Goal: Information Seeking & Learning: Check status

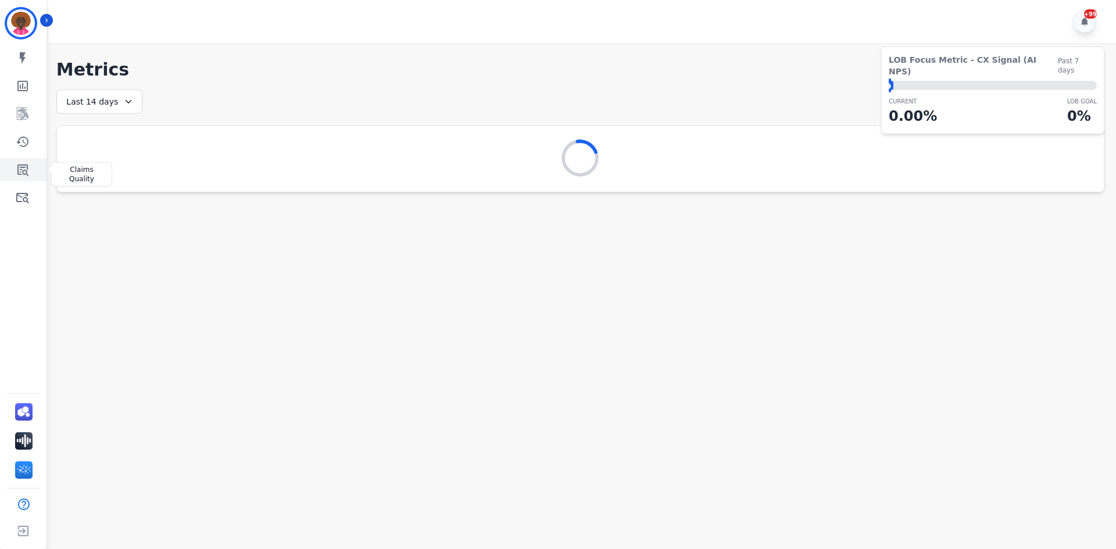
click at [25, 167] on icon "Sidebar" at bounding box center [22, 170] width 11 height 12
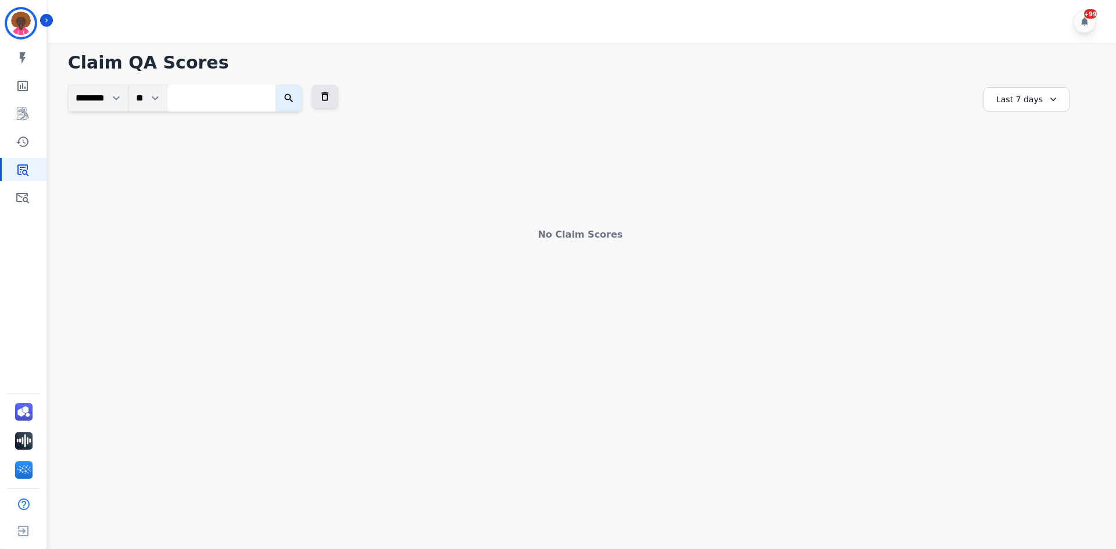
click at [1008, 97] on div "Last 7 days" at bounding box center [1026, 99] width 86 height 24
click at [1018, 184] on li "Last 14 days" at bounding box center [1034, 184] width 58 height 12
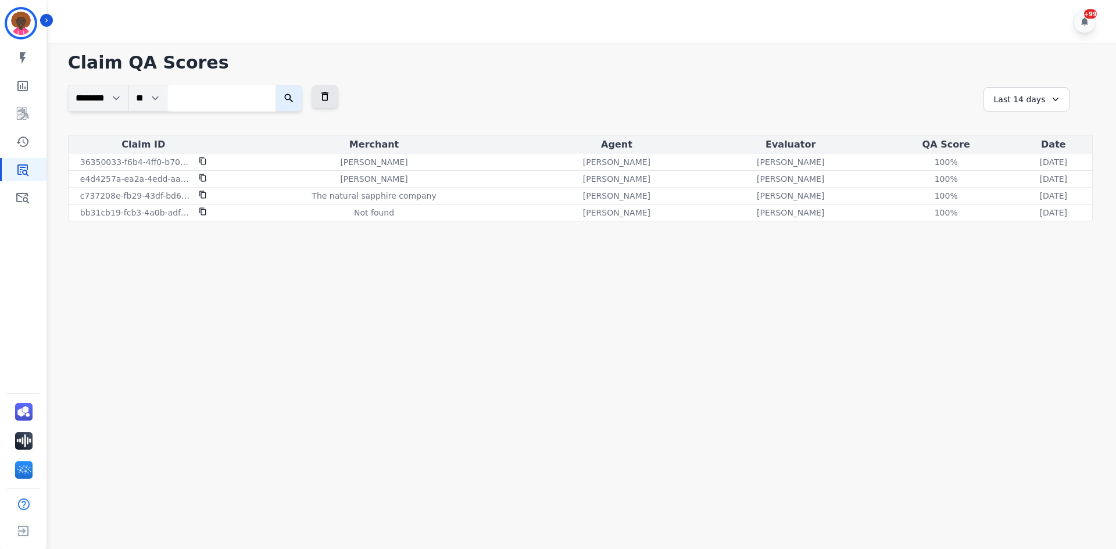
click at [1047, 93] on div "Last 14 days" at bounding box center [1026, 99] width 86 height 24
click at [1027, 198] on li "Last 30 days" at bounding box center [1034, 198] width 58 height 12
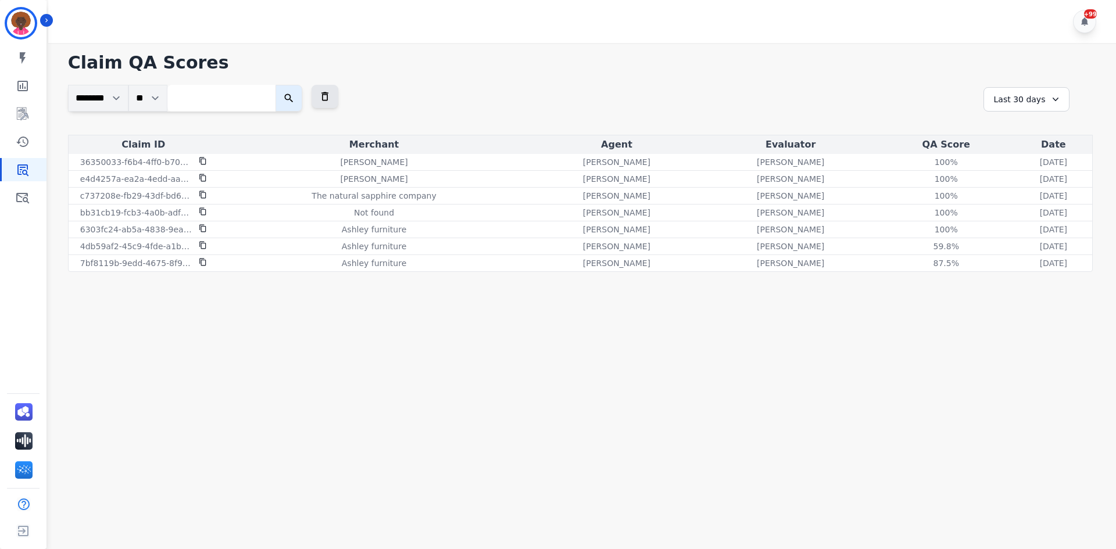
click at [402, 69] on h1 "Claim QA Scores" at bounding box center [580, 62] width 1025 height 21
drag, startPoint x: 644, startPoint y: 60, endPoint x: 416, endPoint y: 1, distance: 235.3
click at [639, 65] on h1 "Claim QA Scores" at bounding box center [580, 62] width 1025 height 21
